Goal: Task Accomplishment & Management: Manage account settings

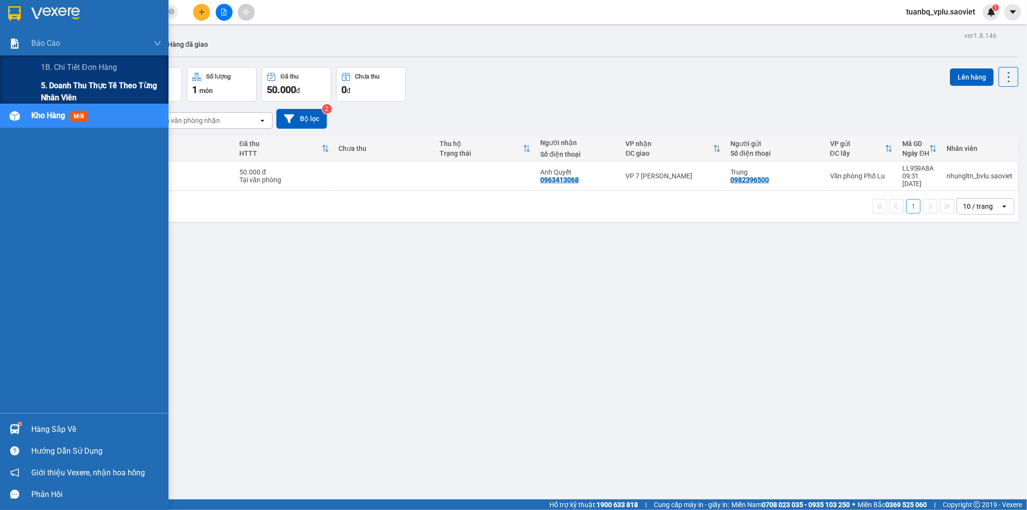
click at [51, 87] on span "5. Doanh thu thực tế theo từng nhân viên" at bounding box center [101, 91] width 120 height 24
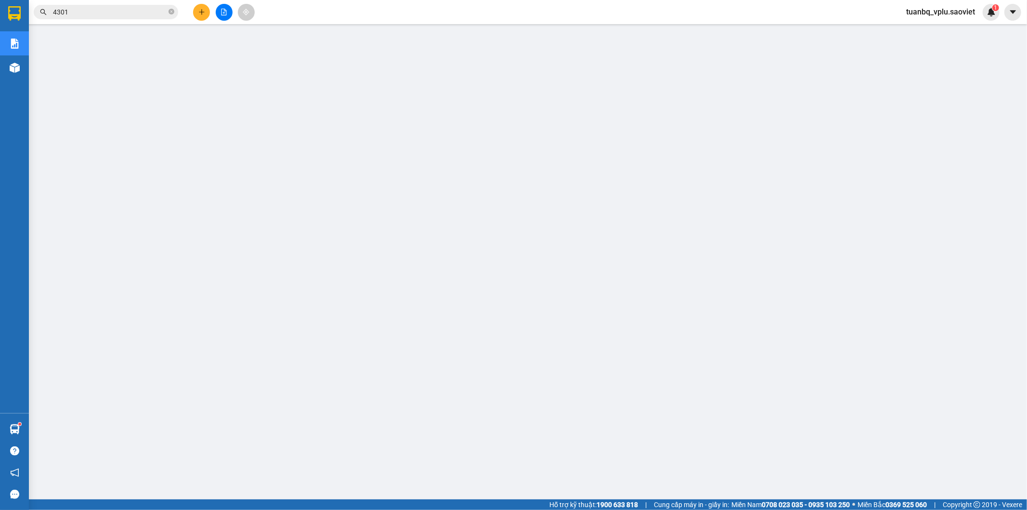
click at [200, 12] on icon "plus" at bounding box center [201, 12] width 5 height 0
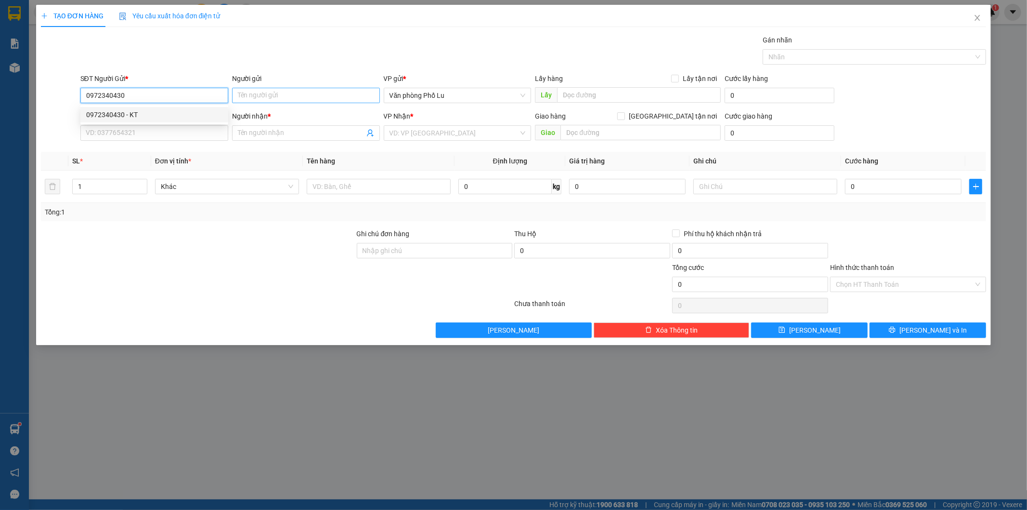
type input "0972340430"
click at [281, 98] on input "Người gửi" at bounding box center [306, 95] width 148 height 15
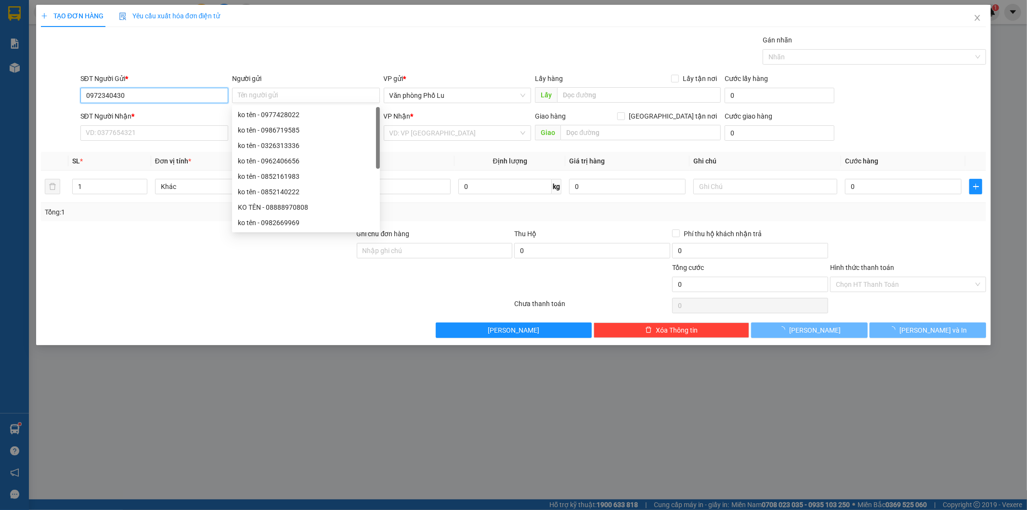
click at [155, 95] on input "0972340430" at bounding box center [154, 95] width 148 height 15
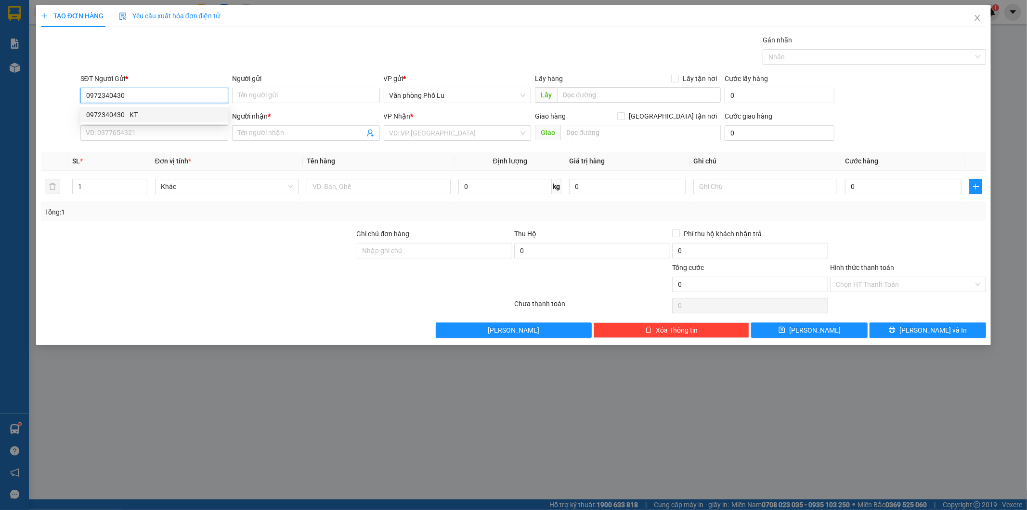
click at [128, 114] on div "0972340430 - KT" at bounding box center [154, 114] width 136 height 11
type input "KT"
type input "0386569052"
type input "KT"
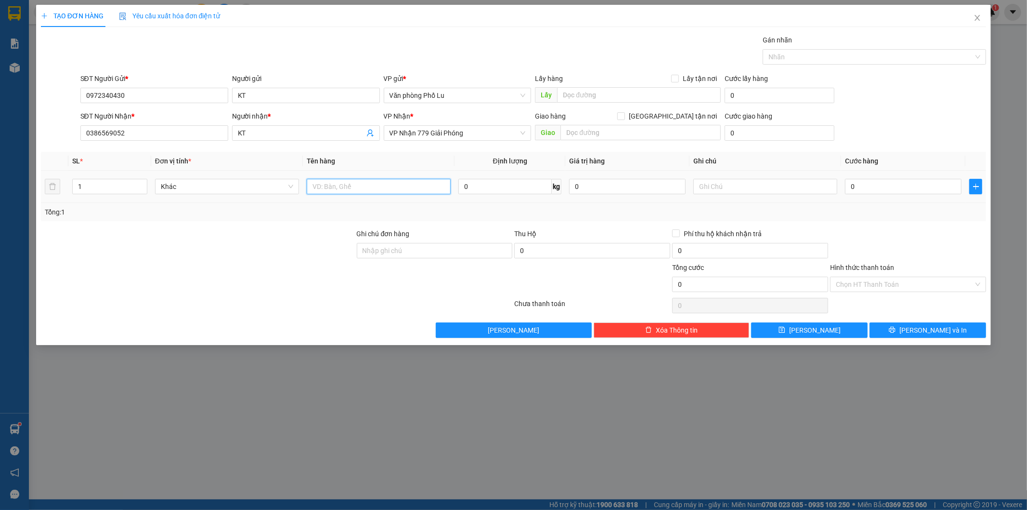
click at [360, 188] on input "text" at bounding box center [379, 186] width 144 height 15
type input "xốp+"
click at [875, 186] on input "0" at bounding box center [903, 186] width 117 height 15
paste input "10"
type input "100"
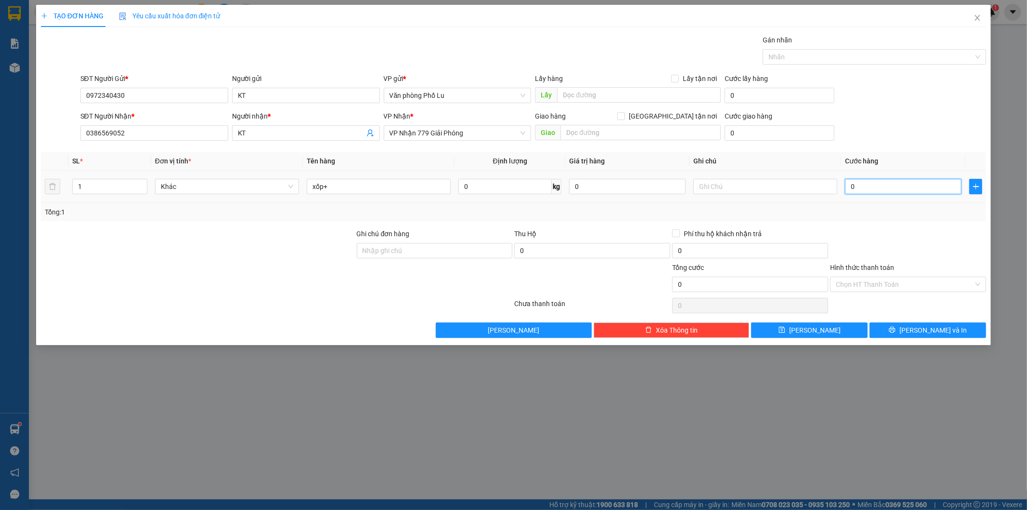
type input "100"
type input "100.000"
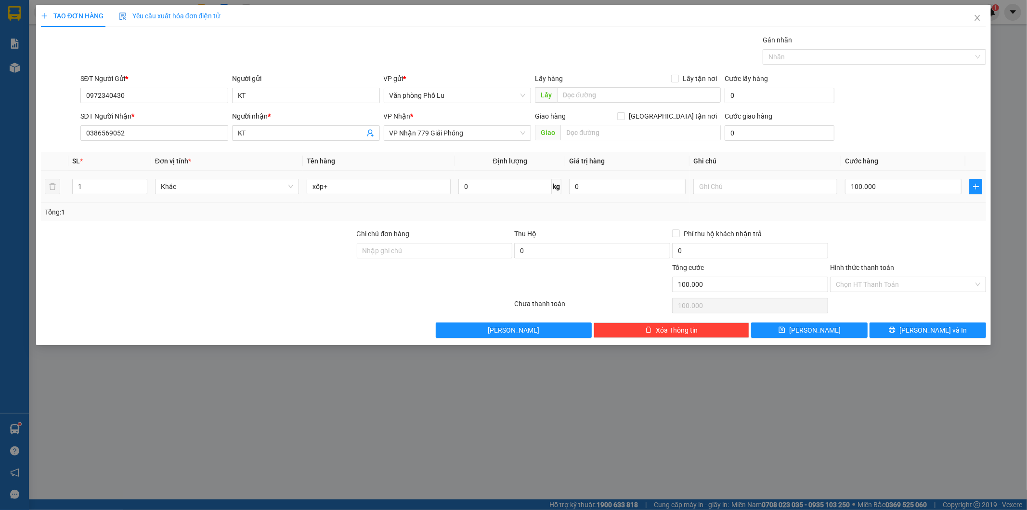
click at [892, 247] on div at bounding box center [909, 245] width 158 height 34
click at [102, 188] on input "1" at bounding box center [110, 186] width 74 height 14
type input "2"
click at [928, 328] on span "[PERSON_NAME] và In" at bounding box center [933, 330] width 67 height 11
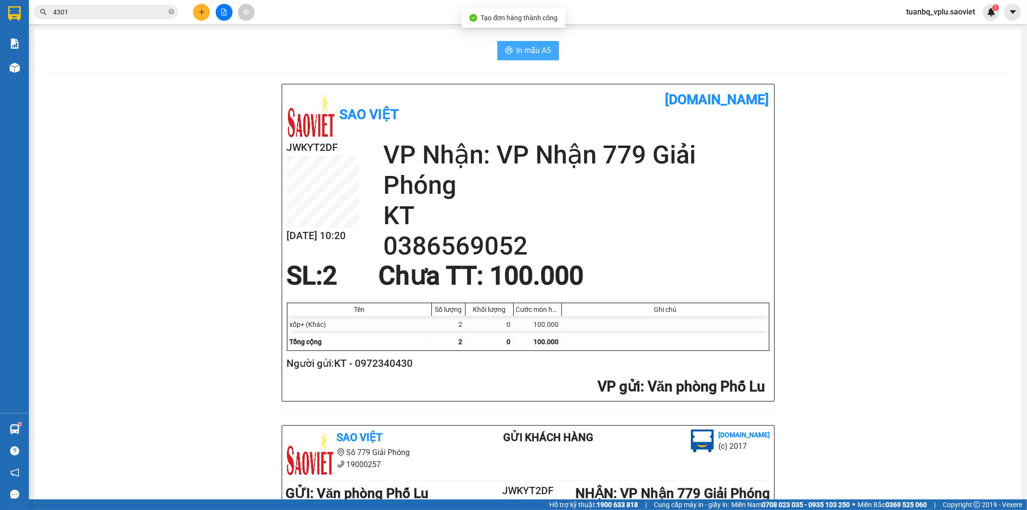
click at [530, 50] on span "In mẫu A5" at bounding box center [534, 50] width 35 height 12
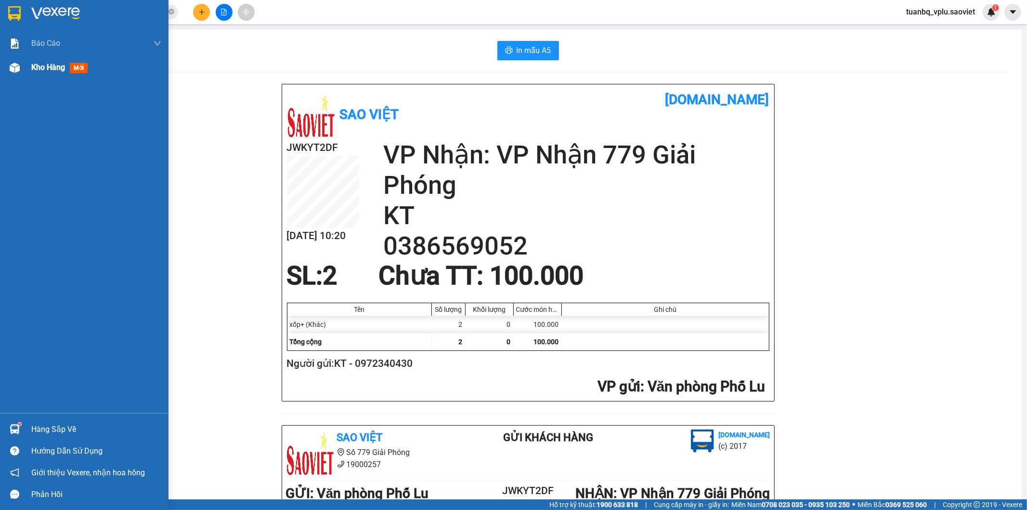
click at [46, 73] on div "Kho hàng mới" at bounding box center [61, 67] width 60 height 12
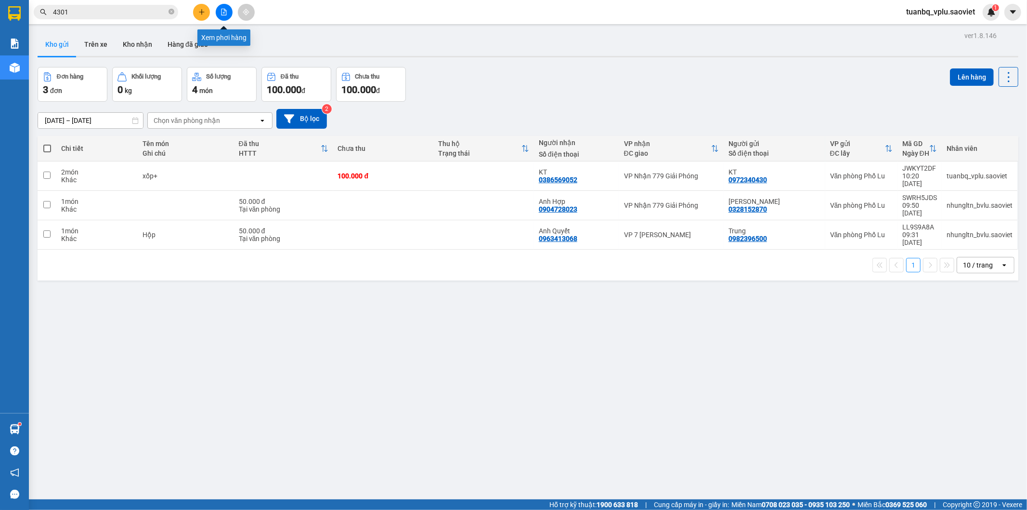
click at [226, 10] on icon "file-add" at bounding box center [224, 12] width 7 height 7
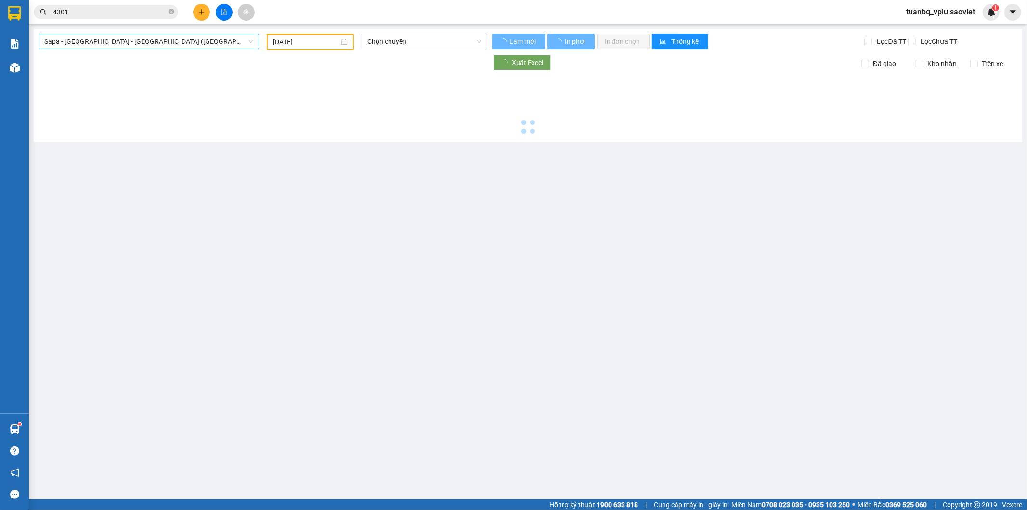
type input "[DATE]"
click at [161, 35] on span "Sapa - [GEOGRAPHIC_DATA] - [GEOGRAPHIC_DATA] ([GEOGRAPHIC_DATA])" at bounding box center [148, 41] width 209 height 14
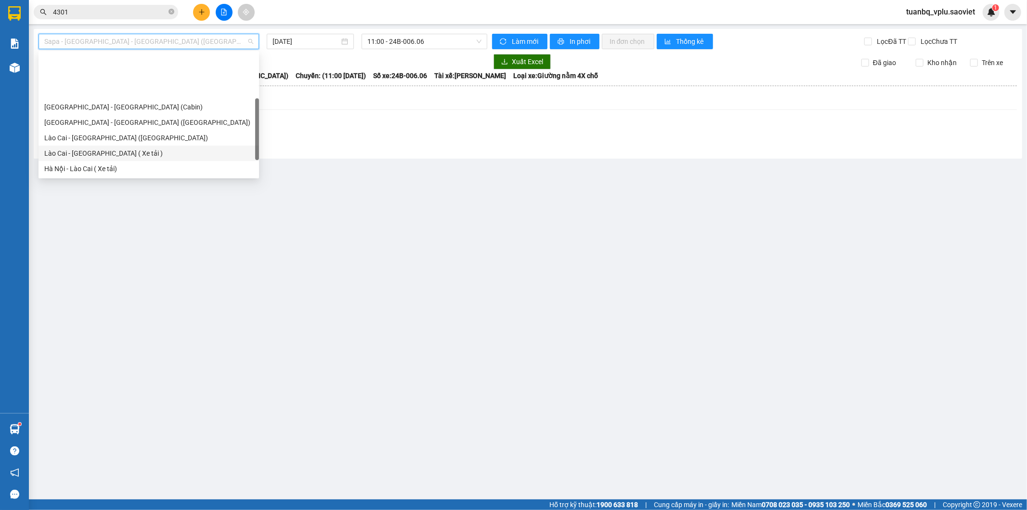
scroll to position [77, 0]
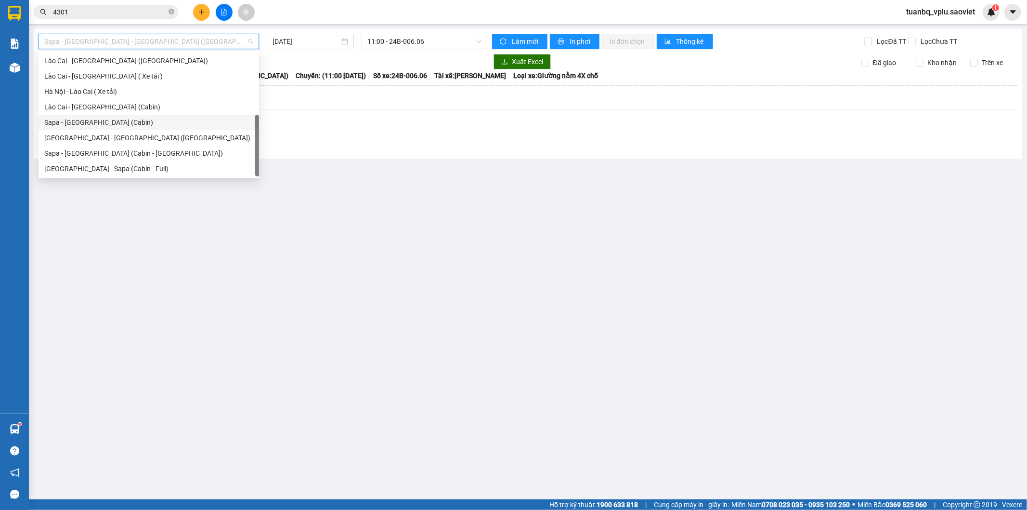
click at [111, 119] on div "Sapa - [GEOGRAPHIC_DATA] (Cabin)" at bounding box center [148, 122] width 209 height 11
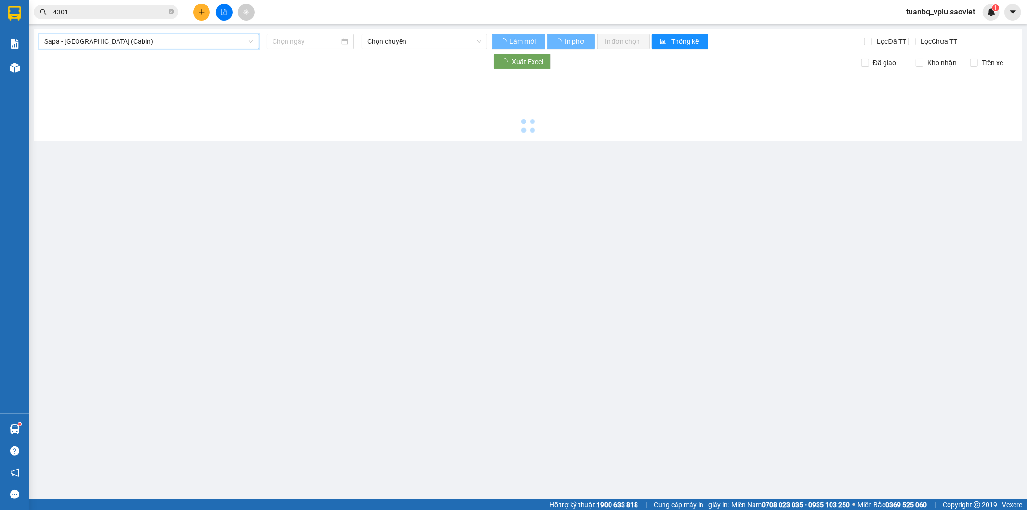
type input "[DATE]"
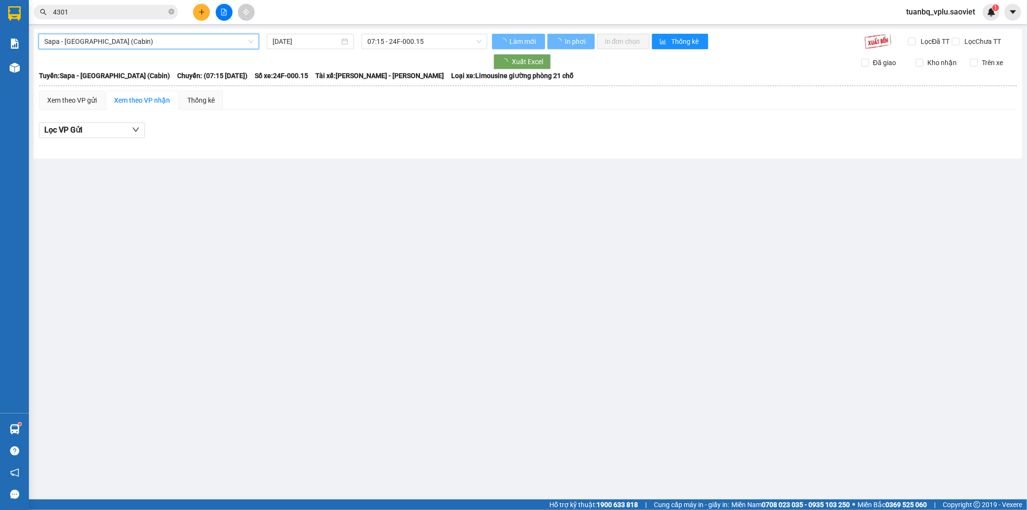
click at [431, 46] on span "07:15 - 24F-000.15" at bounding box center [425, 41] width 114 height 14
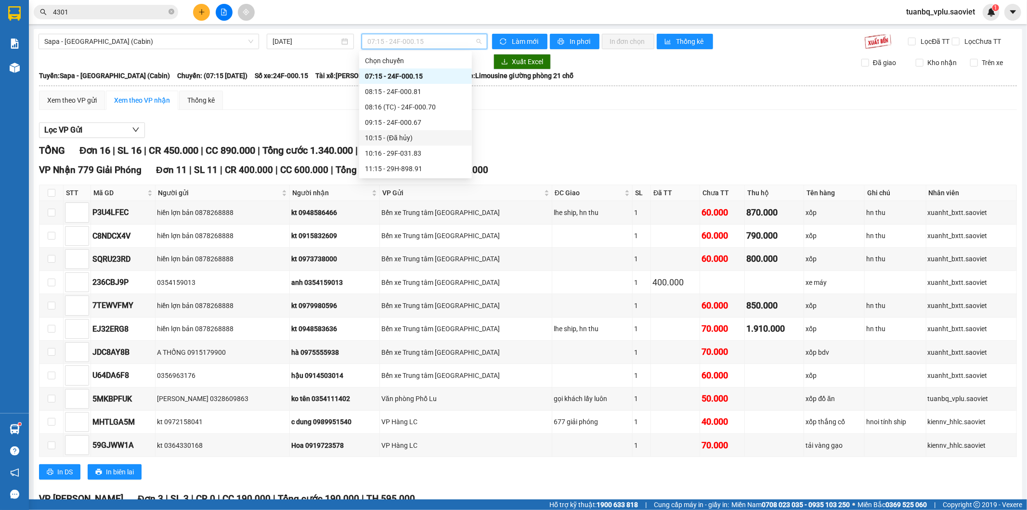
scroll to position [53, 0]
click at [424, 97] on div "10:16 - 29F-031.83" at bounding box center [415, 99] width 101 height 11
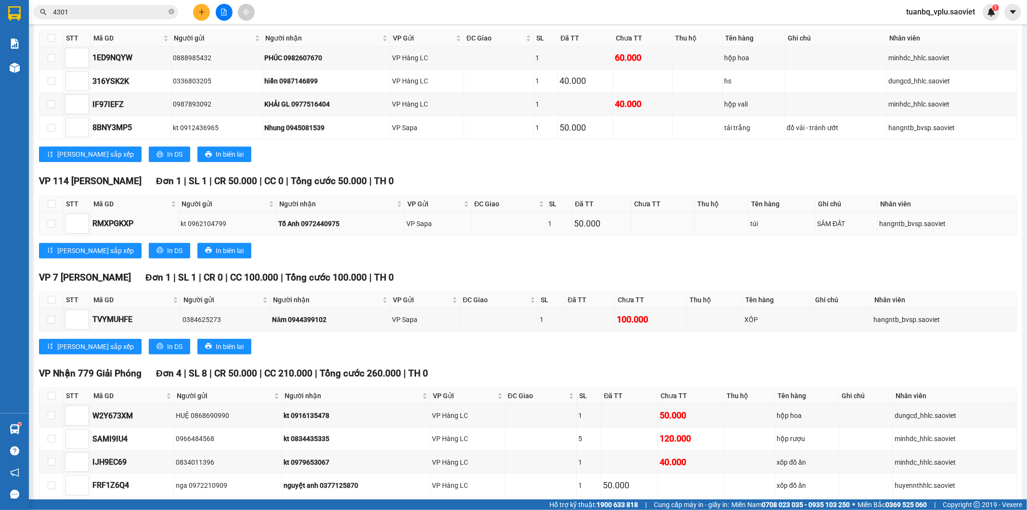
scroll to position [254, 0]
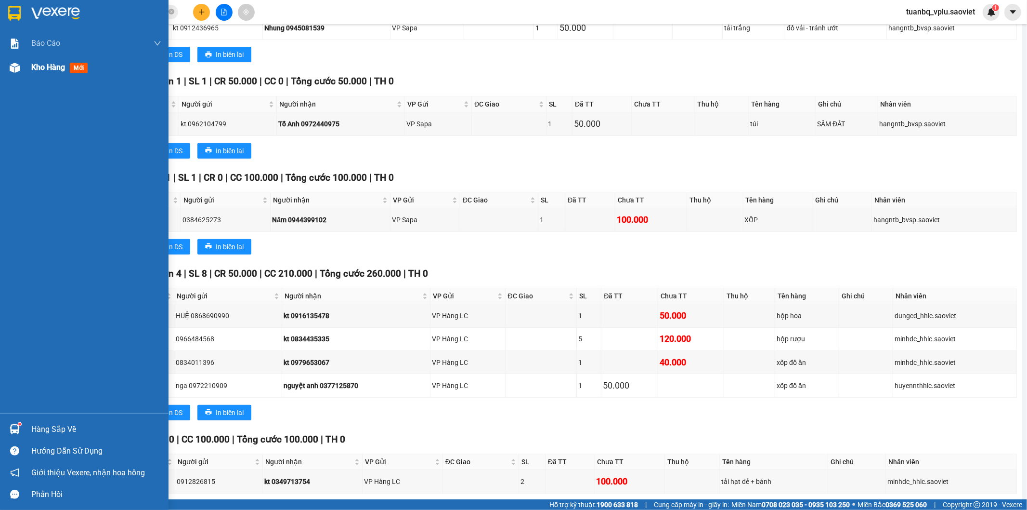
click at [50, 68] on span "Kho hàng" at bounding box center [48, 67] width 34 height 9
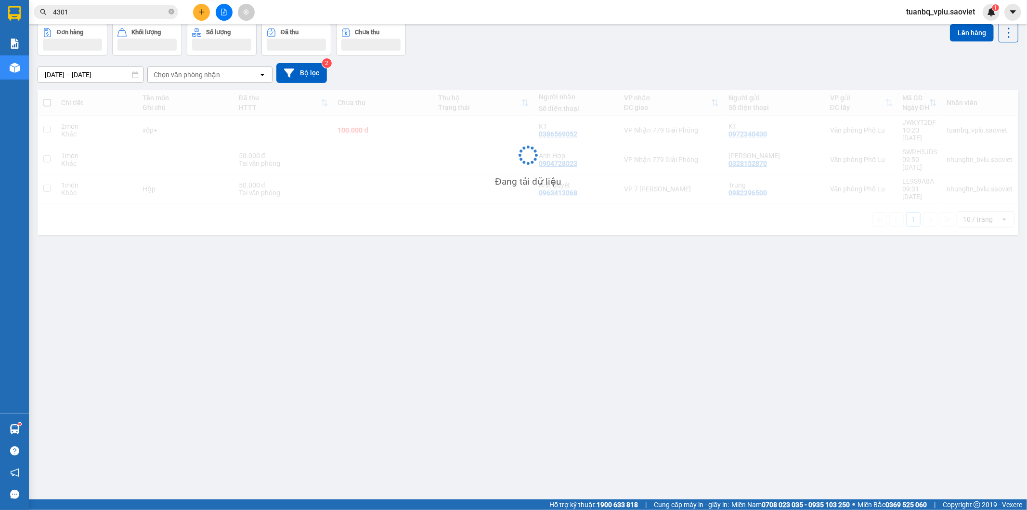
scroll to position [44, 0]
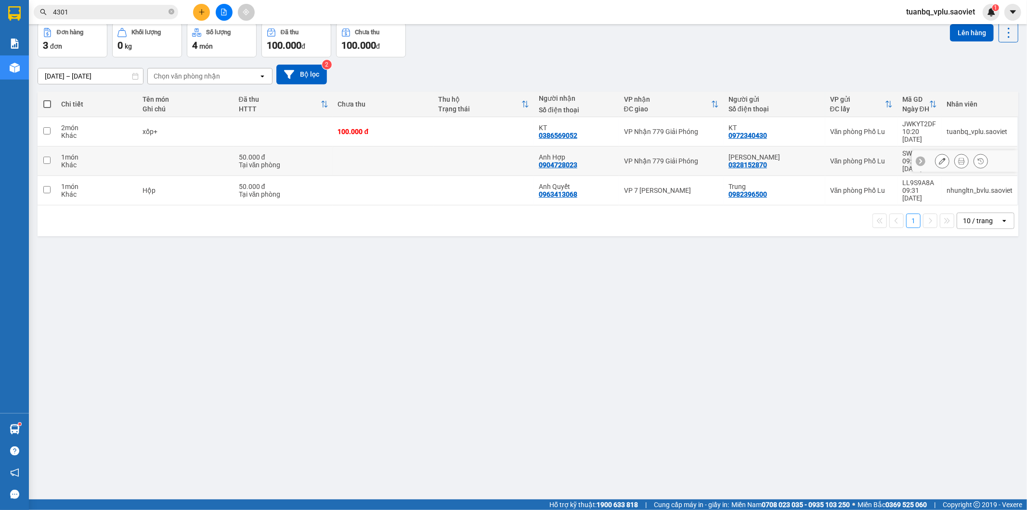
click at [306, 126] on td at bounding box center [283, 131] width 99 height 29
checkbox input "true"
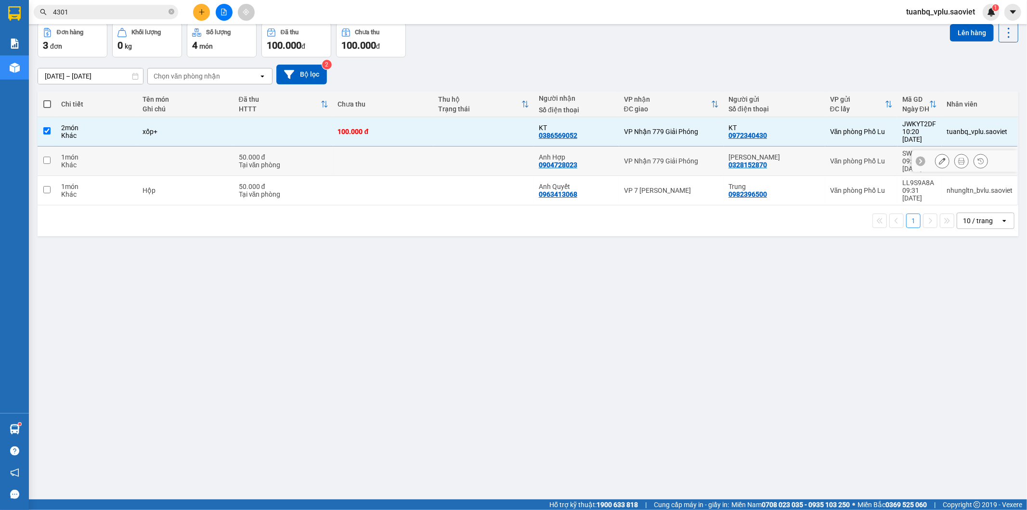
click at [300, 161] on div "Tại văn phòng" at bounding box center [284, 165] width 90 height 8
checkbox input "true"
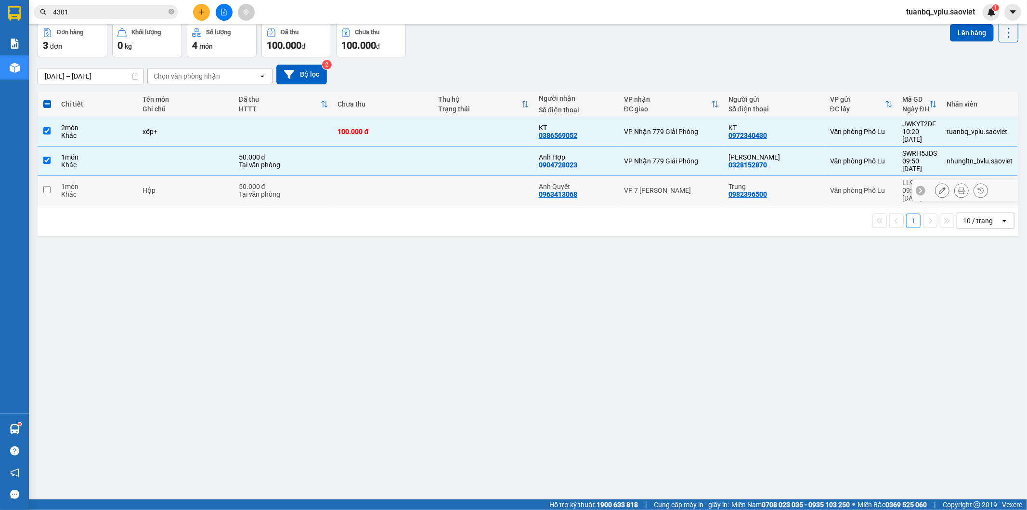
click at [290, 183] on div "50.000 đ" at bounding box center [284, 187] width 90 height 8
checkbox input "true"
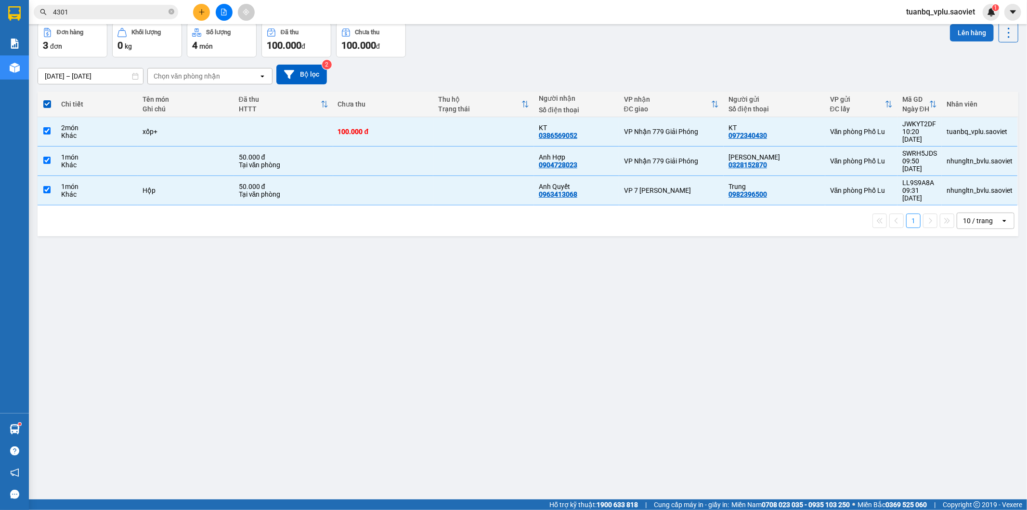
click at [957, 29] on button "Lên hàng" at bounding box center [972, 32] width 44 height 17
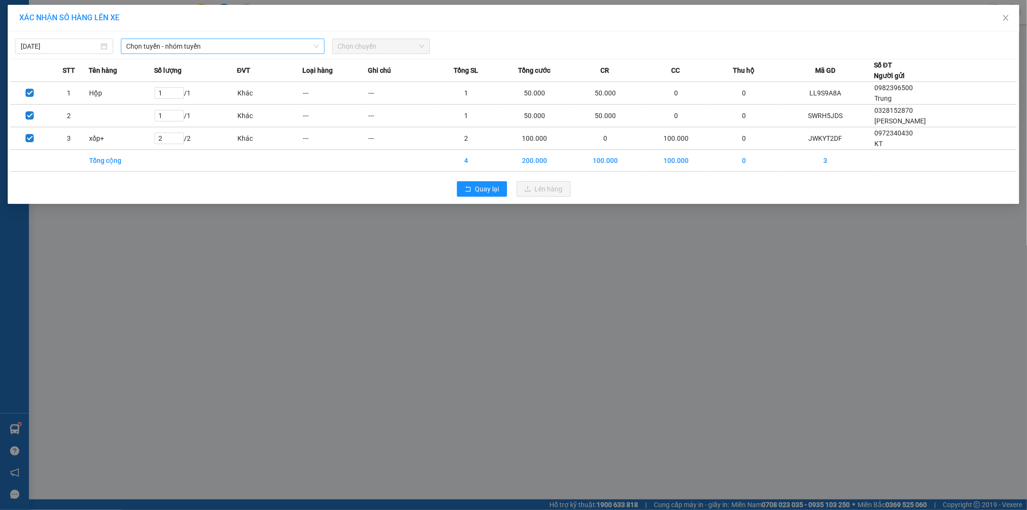
click at [227, 44] on span "Chọn tuyến - nhóm tuyến" at bounding box center [223, 46] width 192 height 14
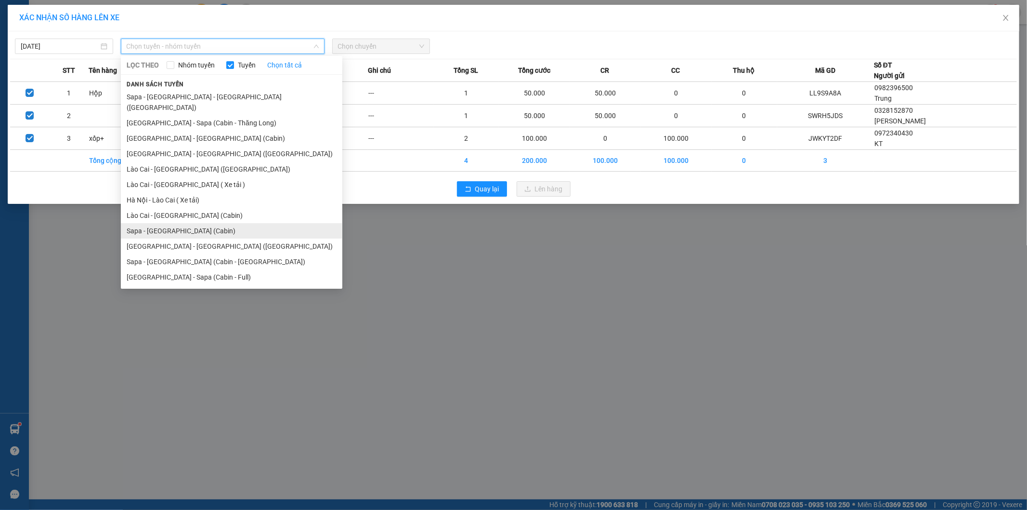
click at [210, 223] on li "Sapa - [GEOGRAPHIC_DATA] (Cabin)" at bounding box center [232, 230] width 222 height 15
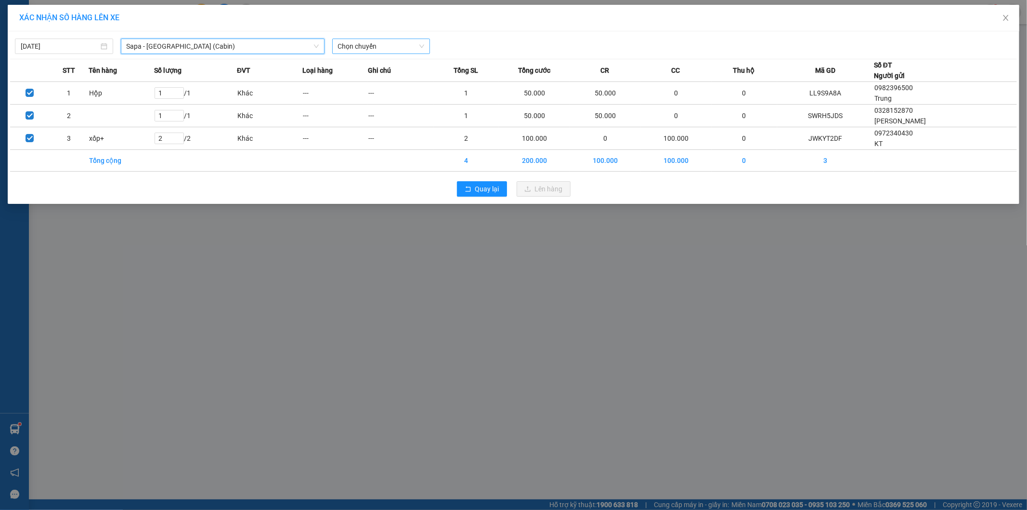
click at [378, 45] on span "Chọn chuyến" at bounding box center [381, 46] width 87 height 14
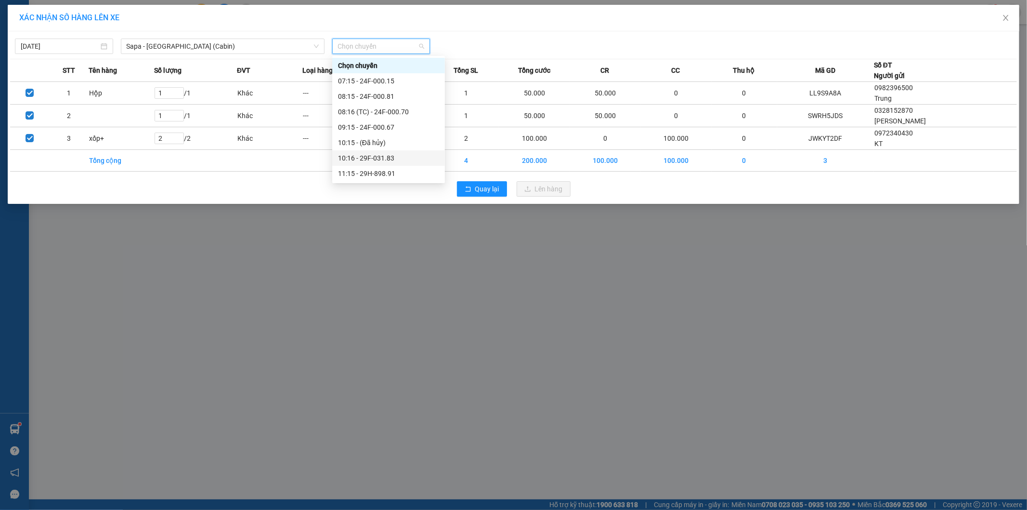
click at [398, 158] on div "10:16 - 29F-031.83" at bounding box center [388, 158] width 101 height 11
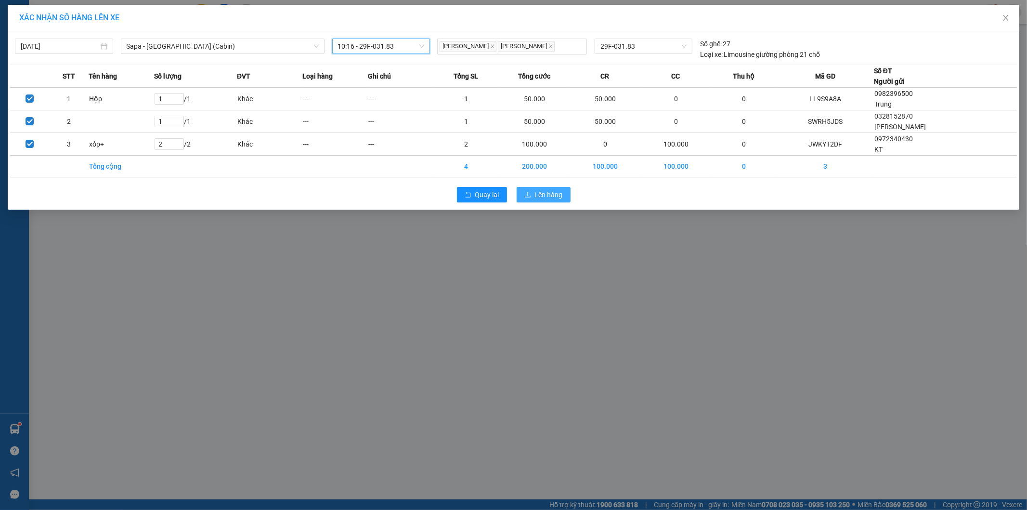
click at [553, 193] on span "Lên hàng" at bounding box center [549, 194] width 28 height 11
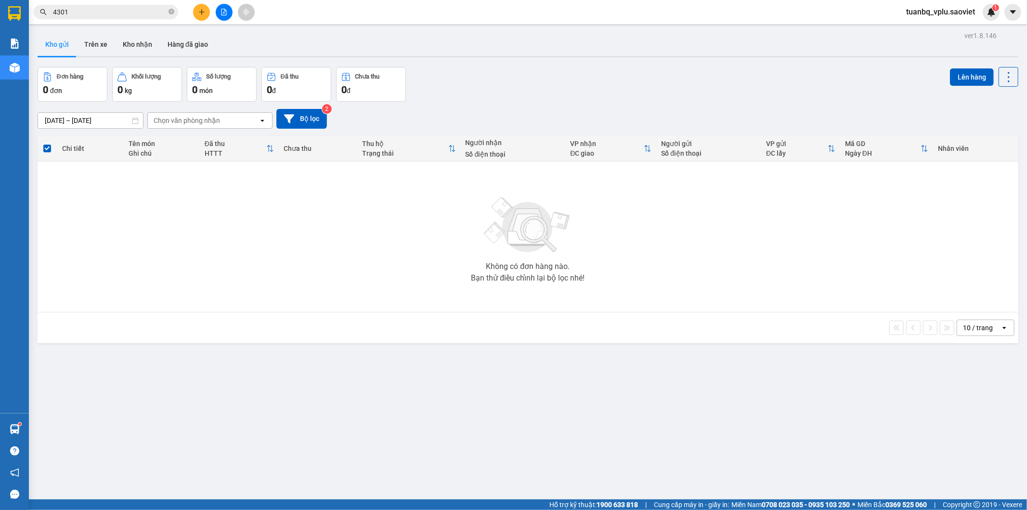
click at [90, 13] on input "4301" at bounding box center [110, 12] width 114 height 11
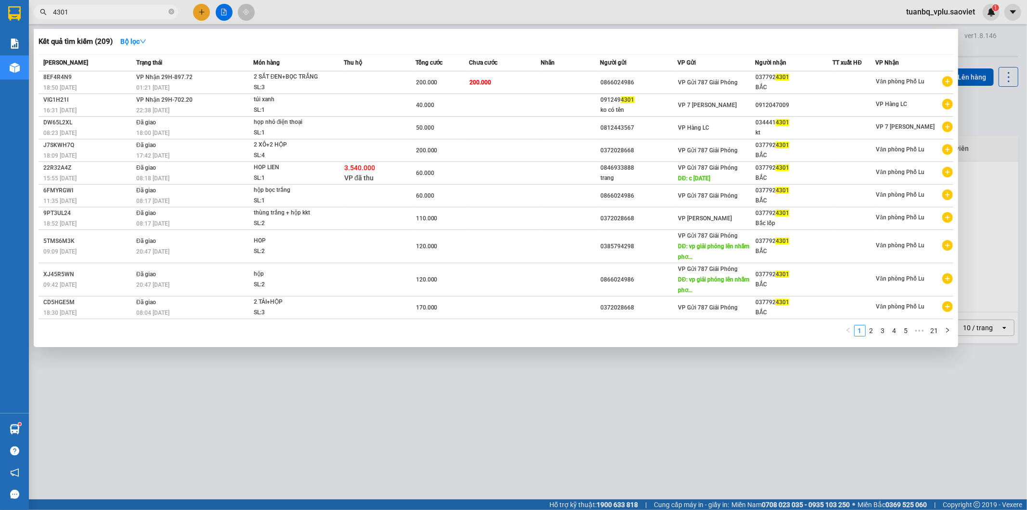
click at [90, 13] on input "4301" at bounding box center [110, 12] width 114 height 11
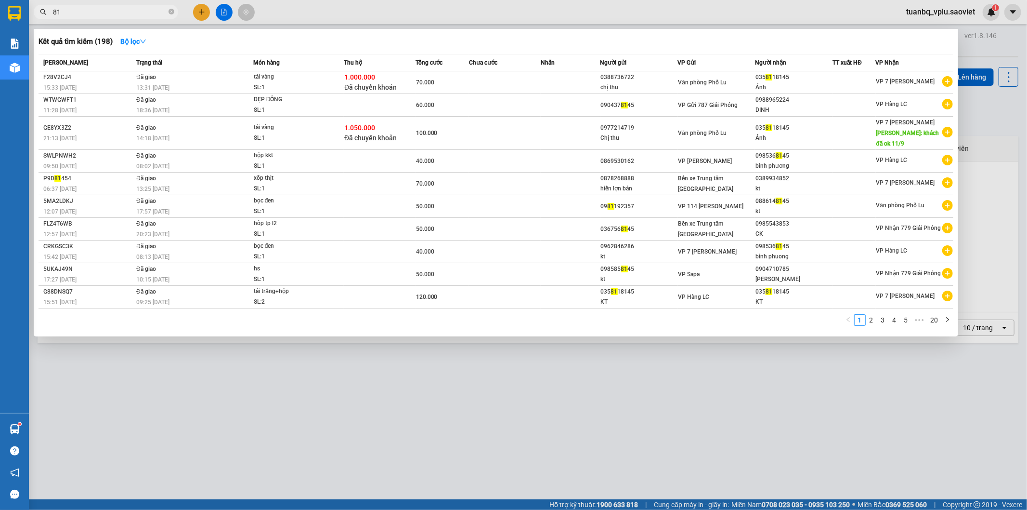
type input "8"
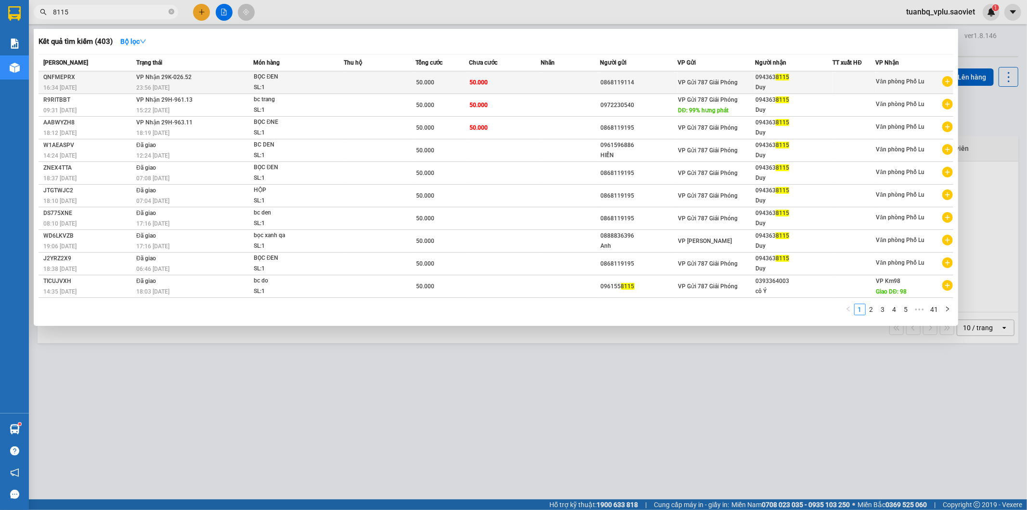
type input "8115"
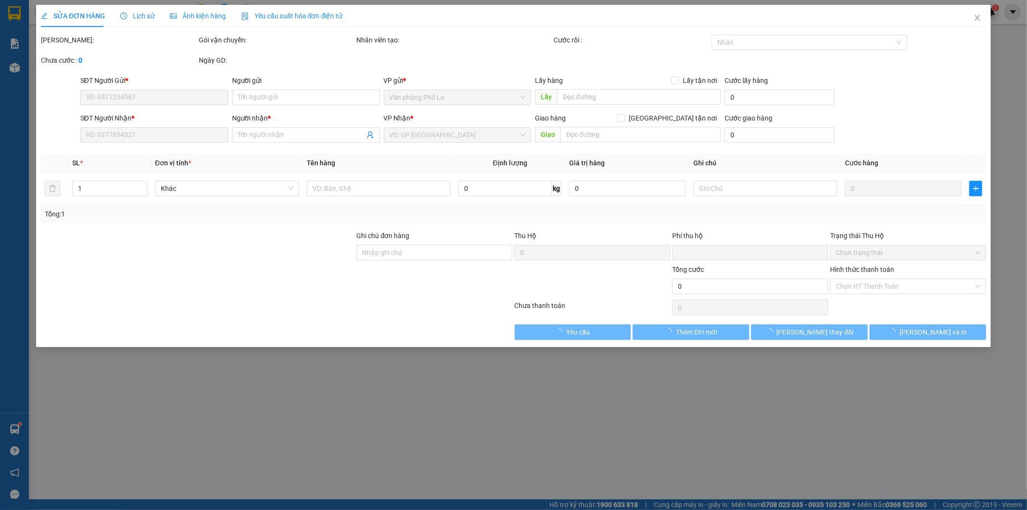
type input "0868119114"
type input "0943638115"
type input "Duy"
type input "0"
type input "50.000"
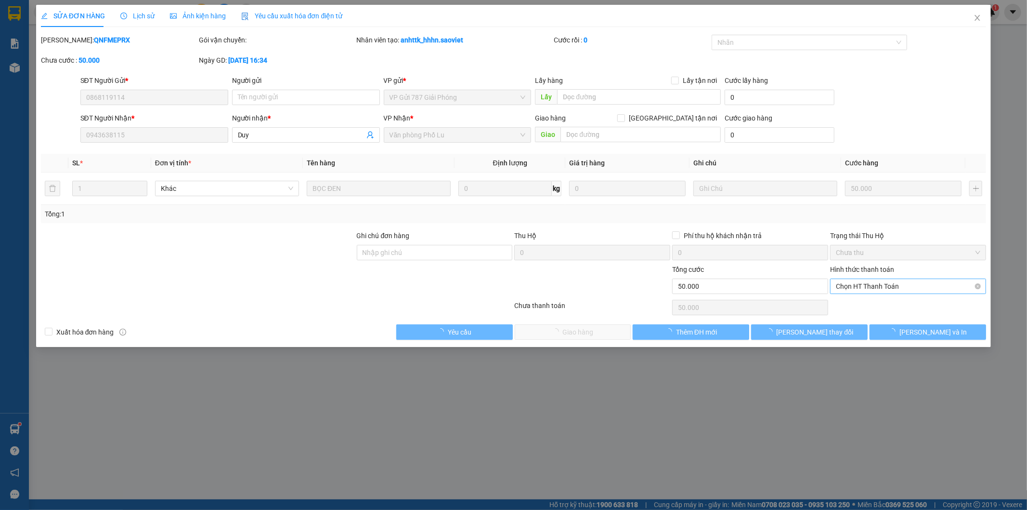
click at [905, 291] on span "Chọn HT Thanh Toán" at bounding box center [908, 286] width 145 height 14
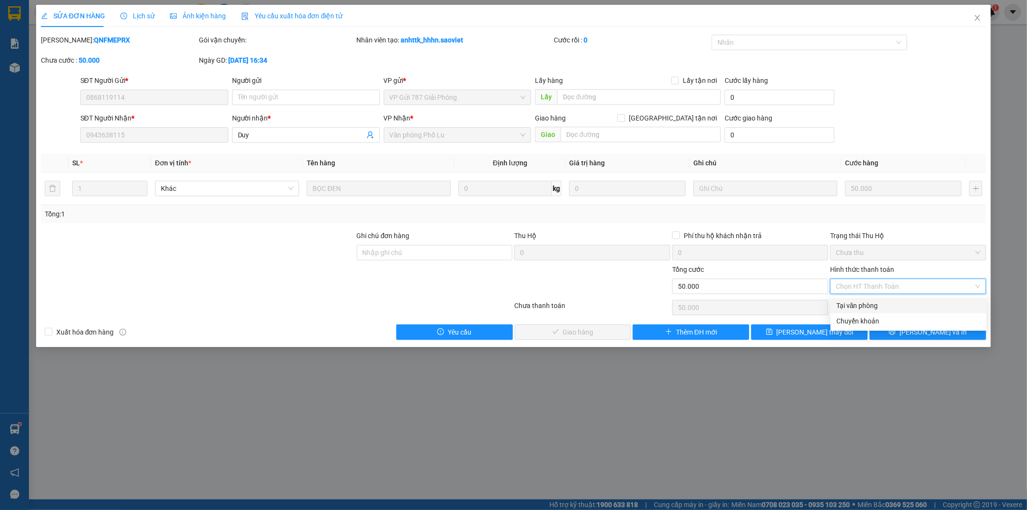
click at [888, 304] on div "Tại văn phòng" at bounding box center [909, 305] width 145 height 11
type input "0"
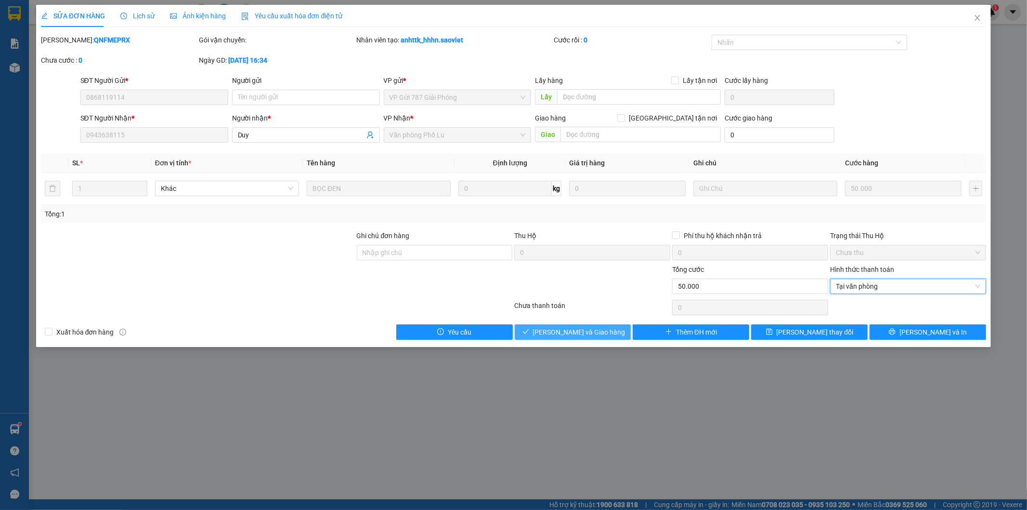
click at [579, 324] on button "[PERSON_NAME] và Giao hàng" at bounding box center [573, 331] width 117 height 15
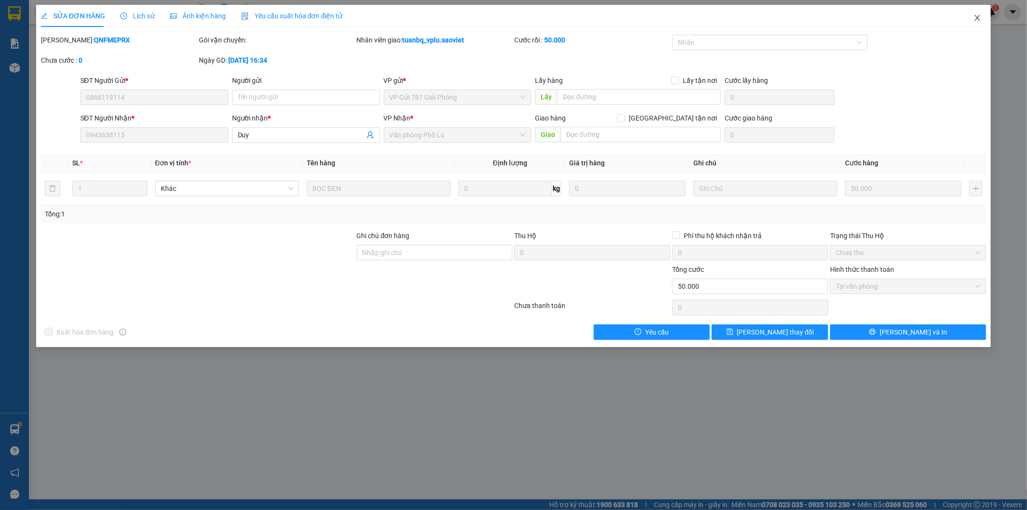
click at [983, 19] on span "Close" at bounding box center [977, 18] width 27 height 27
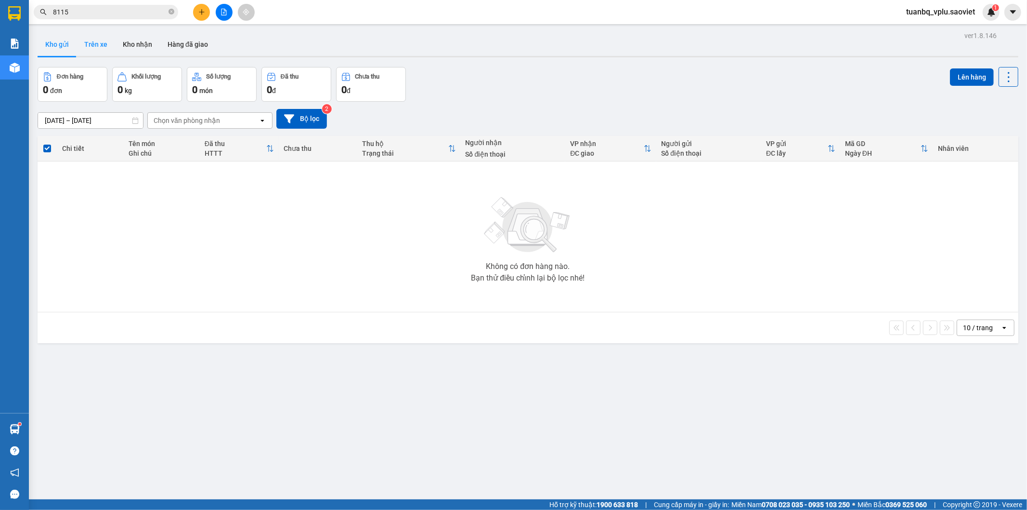
click at [102, 39] on button "Trên xe" at bounding box center [96, 44] width 39 height 23
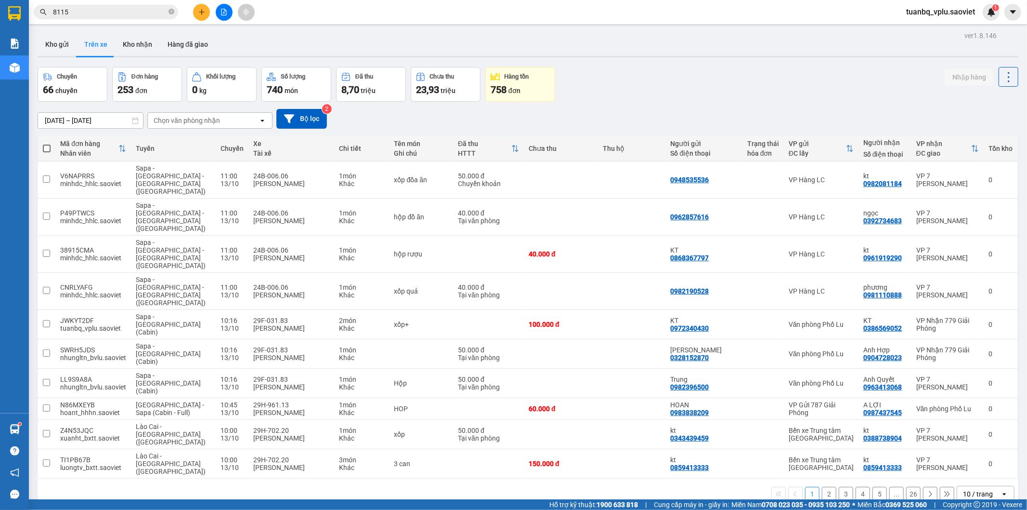
click at [216, 117] on div "Chọn văn phòng nhận" at bounding box center [187, 121] width 66 height 10
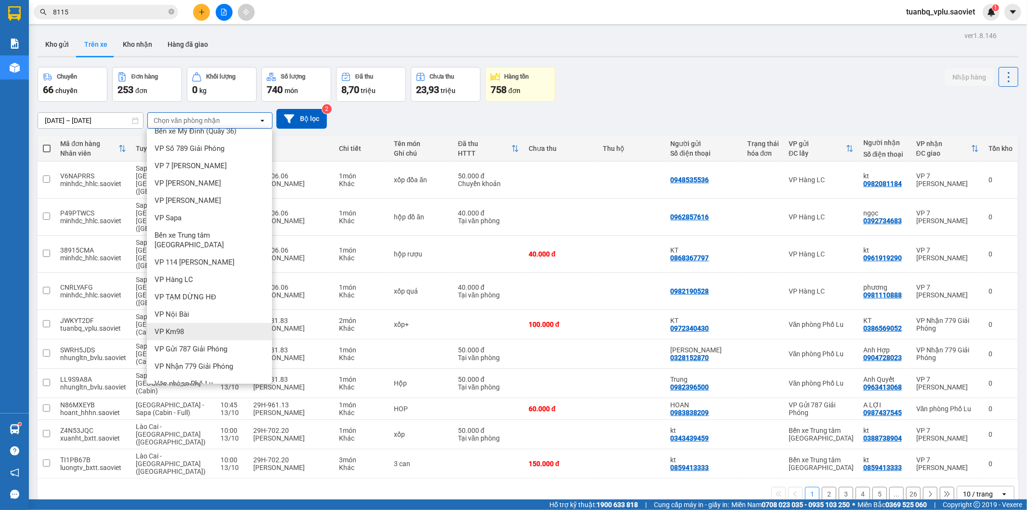
scroll to position [12, 0]
click at [232, 373] on div "Văn phòng Phố Lu" at bounding box center [209, 381] width 125 height 17
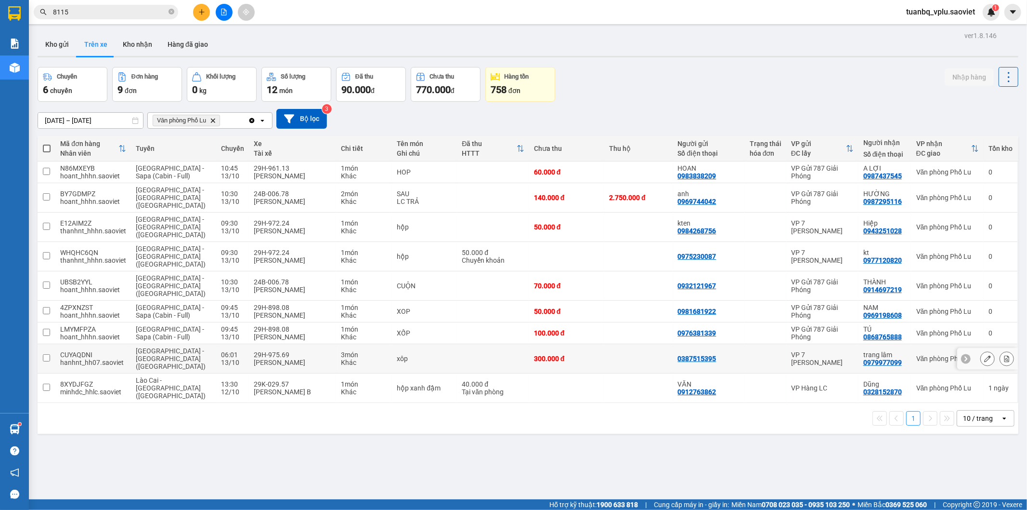
click at [368, 358] on div "Khác" at bounding box center [364, 362] width 46 height 8
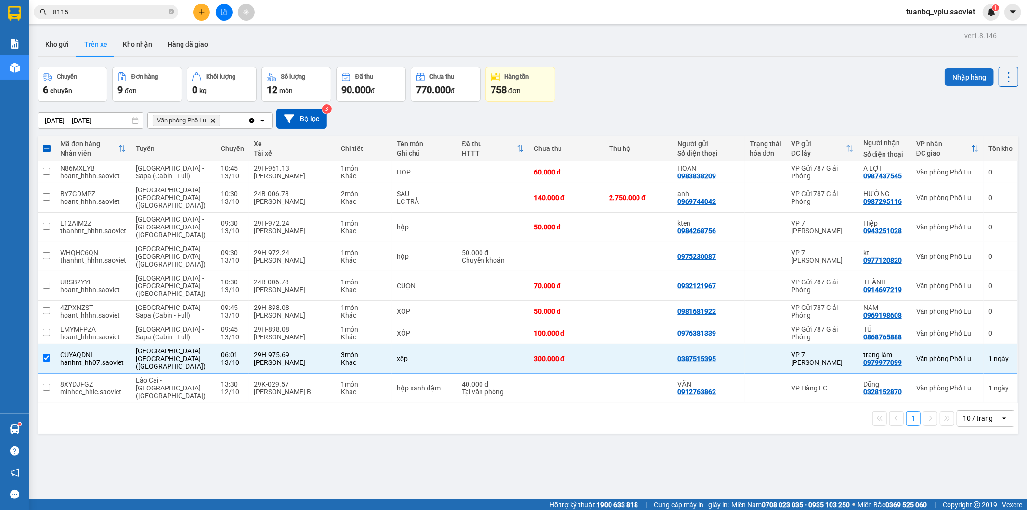
click at [949, 78] on button "Nhập hàng" at bounding box center [969, 76] width 49 height 17
checkbox input "false"
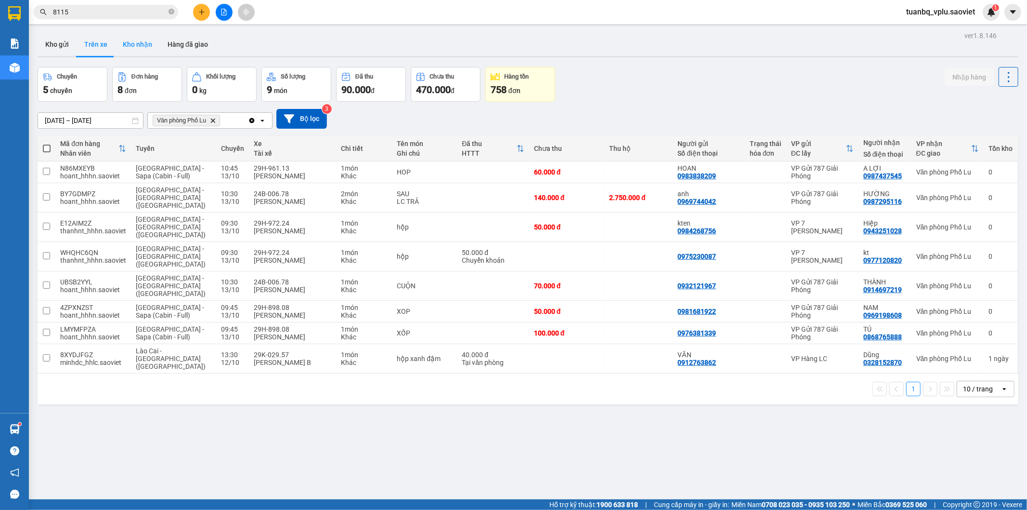
click at [142, 45] on button "Kho nhận" at bounding box center [137, 44] width 45 height 23
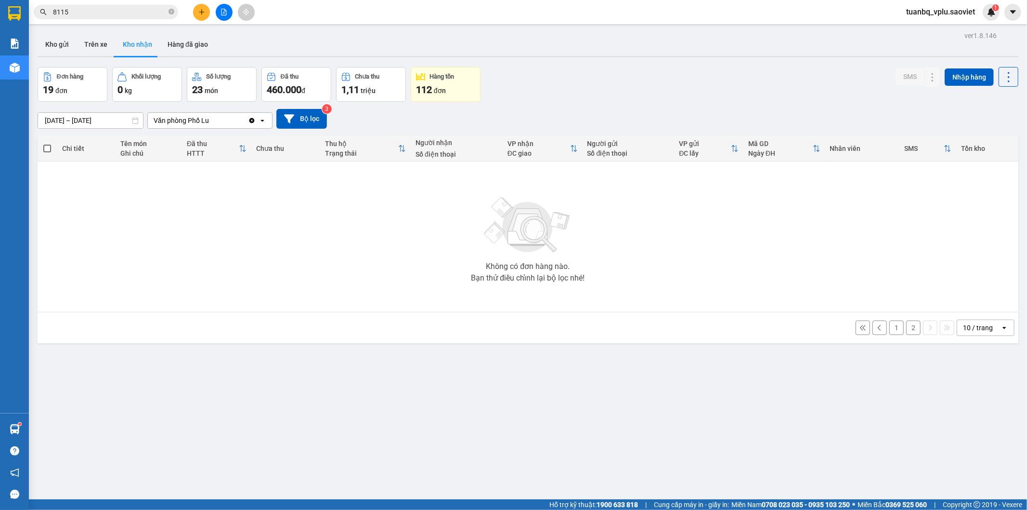
click at [890, 333] on button "1" at bounding box center [897, 327] width 14 height 14
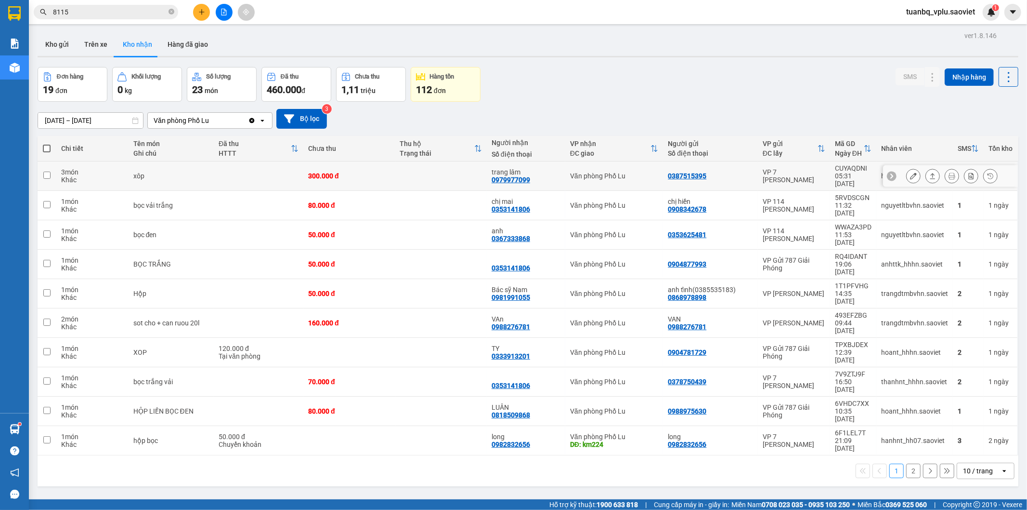
click at [663, 172] on td "0387515395" at bounding box center [710, 175] width 95 height 29
checkbox input "true"
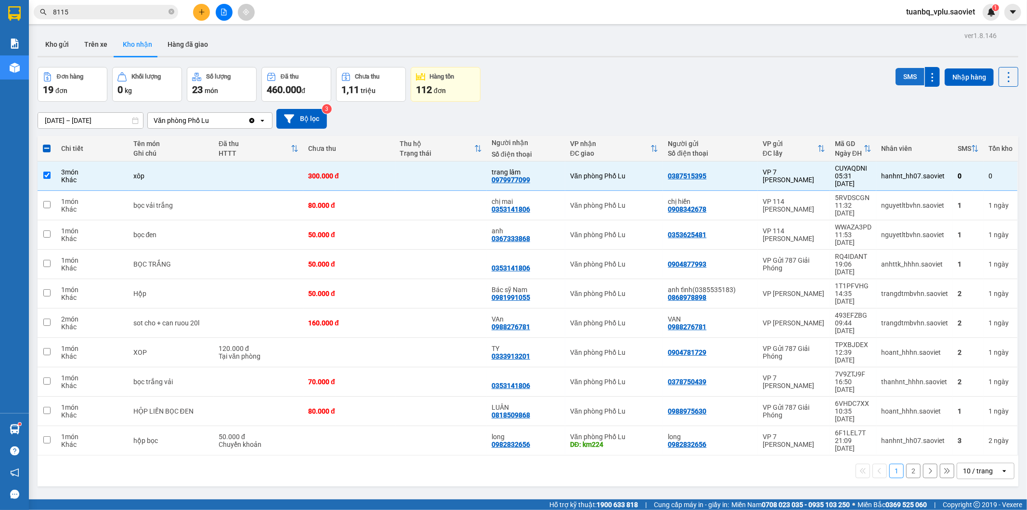
click at [904, 78] on button "SMS" at bounding box center [910, 76] width 29 height 17
click at [896, 70] on button "SMS" at bounding box center [910, 76] width 29 height 17
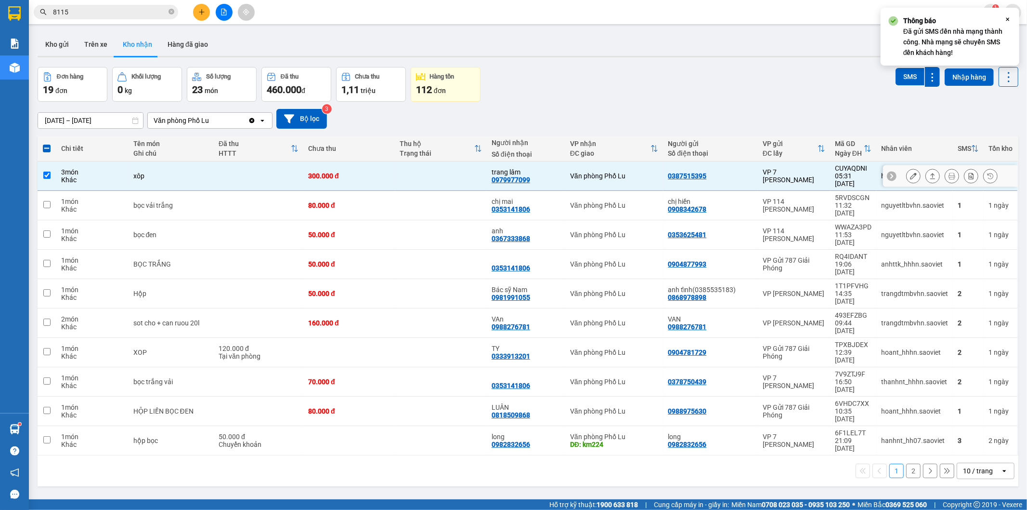
click at [910, 174] on icon at bounding box center [913, 175] width 7 height 7
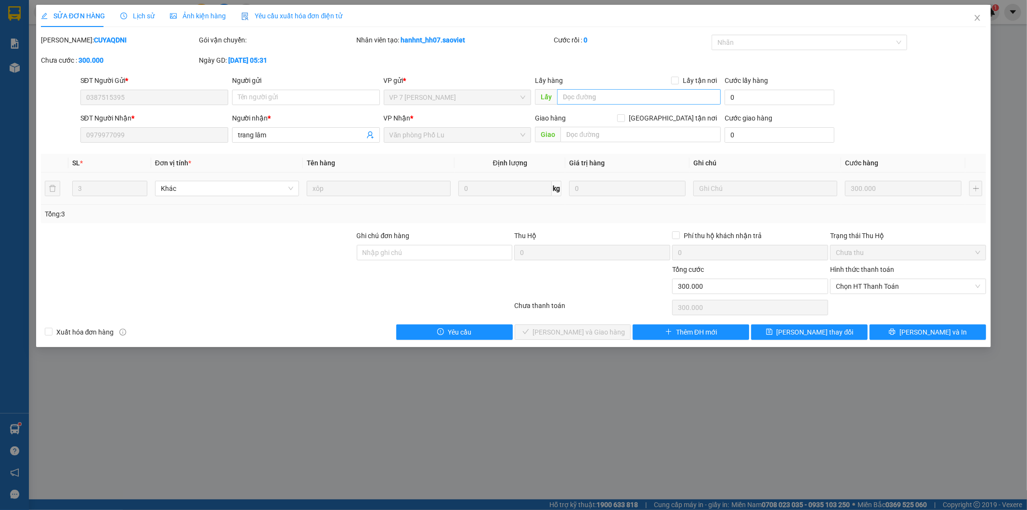
type input "0387515395"
type input "0979977099"
type input "trang lâm"
type input "0"
type input "300.000"
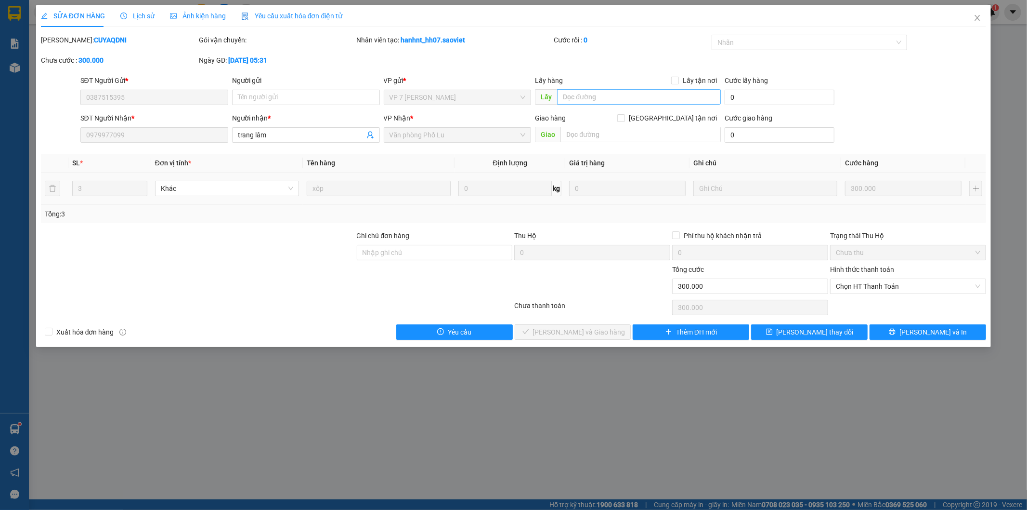
type input "300.000"
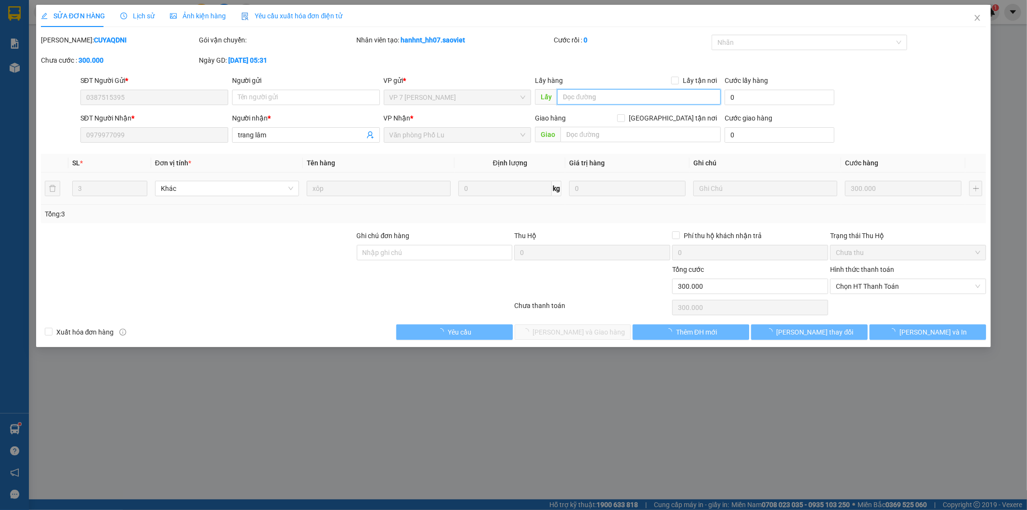
click at [600, 92] on input "text" at bounding box center [639, 96] width 164 height 15
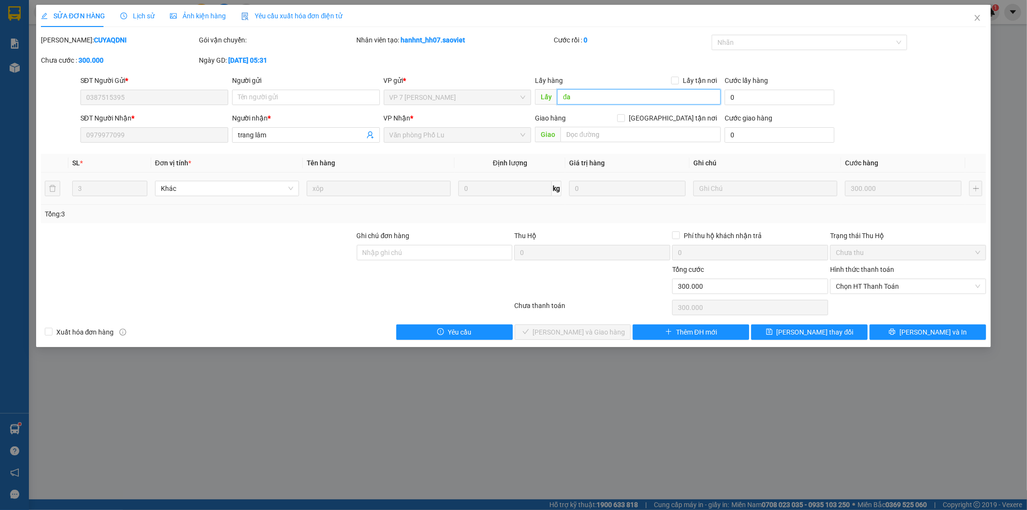
type input "đ"
type input "gọi ng nhận ko nghe"
click at [839, 328] on button "[PERSON_NAME] thay đổi" at bounding box center [809, 331] width 117 height 15
